Goal: Information Seeking & Learning: Learn about a topic

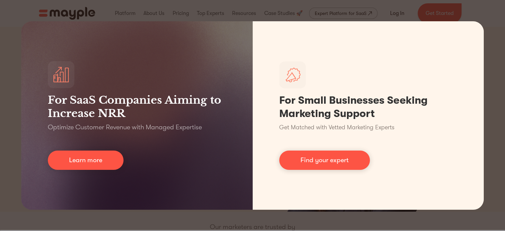
click at [217, 220] on div "For SaaS Companies Aiming to Increase NRR Optimize Customer Revenue with Manage…" at bounding box center [252, 115] width 505 height 231
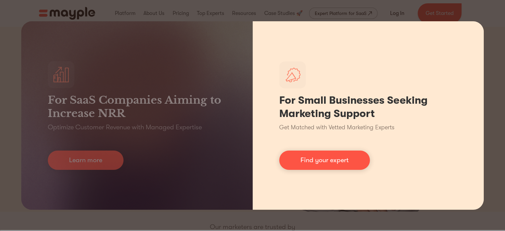
click at [287, 208] on div "For Small Businesses Seeking Marketing Support Get Matched with Vetted Marketin…" at bounding box center [367, 115] width 231 height 188
drag, startPoint x: 354, startPoint y: 205, endPoint x: 351, endPoint y: 204, distance: 3.8
click at [354, 204] on div "For Small Businesses Seeking Marketing Support Get Matched with Vetted Marketin…" at bounding box center [367, 115] width 231 height 188
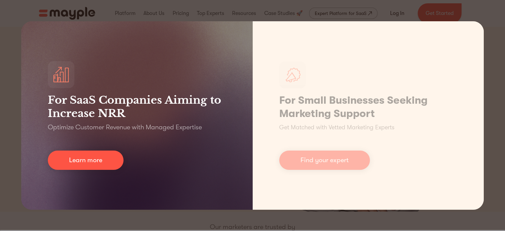
click at [202, 203] on div "For SaaS Companies Aiming to Increase NRR Optimize Customer Revenue with Manage…" at bounding box center [136, 115] width 231 height 188
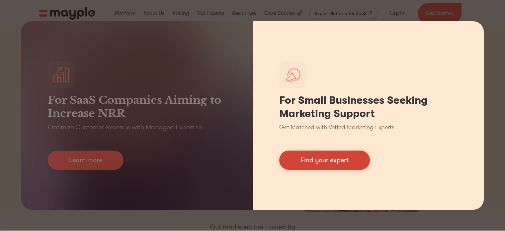
click at [313, 155] on link "Find your expert" at bounding box center [324, 159] width 91 height 19
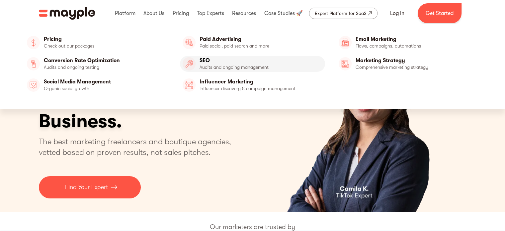
click at [204, 63] on link "SEO" at bounding box center [252, 64] width 145 height 16
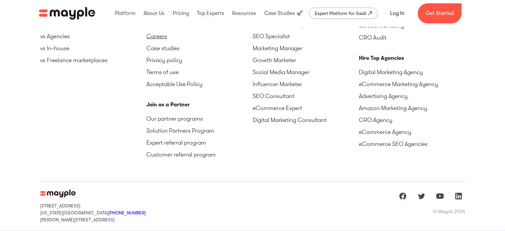
scroll to position [2374, 0]
